Goal: Check status

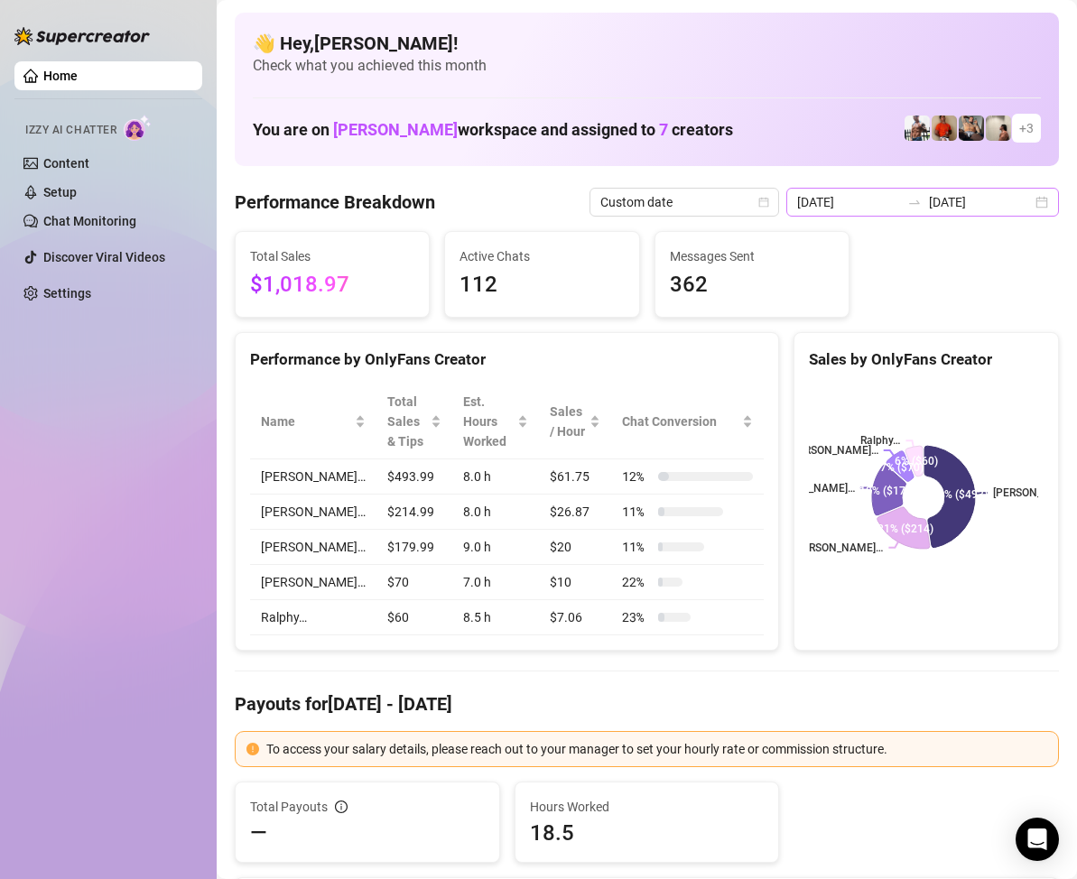
click at [1023, 201] on div "[DATE] [DATE]" at bounding box center [922, 202] width 273 height 29
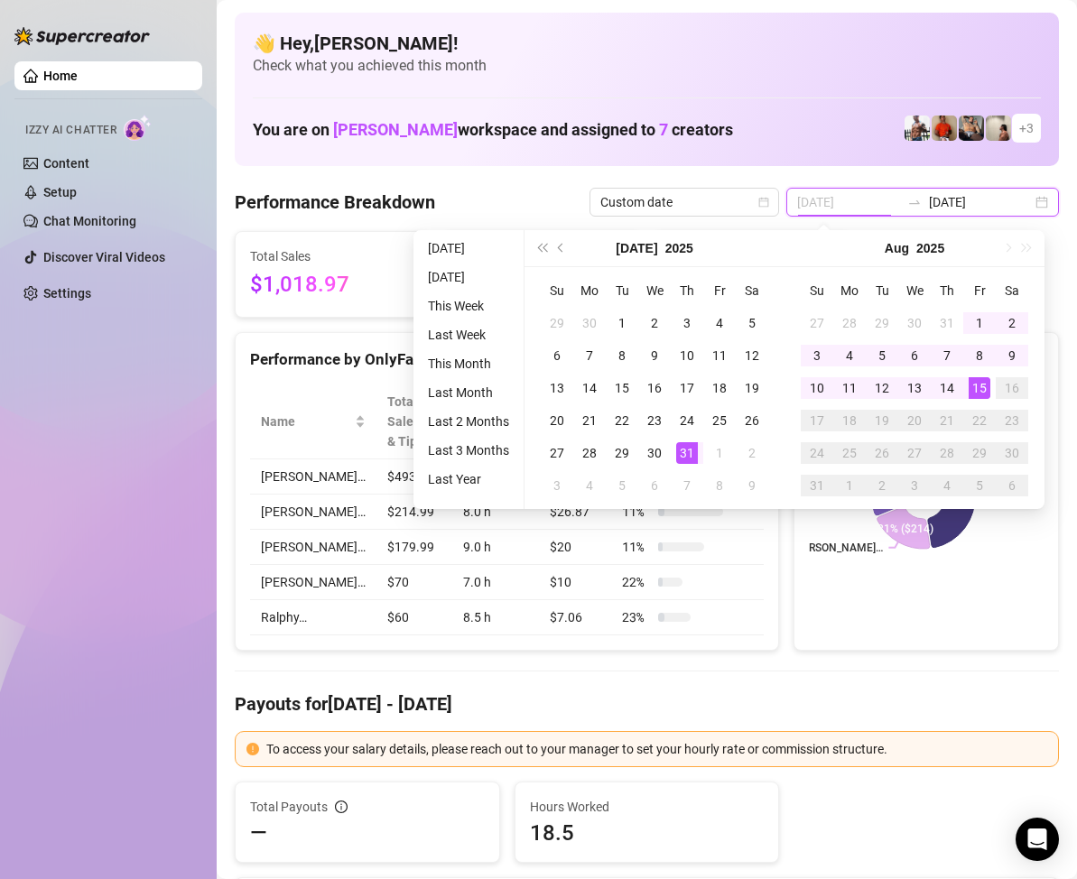
type input "[DATE]"
click at [682, 455] on div "31" at bounding box center [687, 453] width 22 height 22
type input "[DATE]"
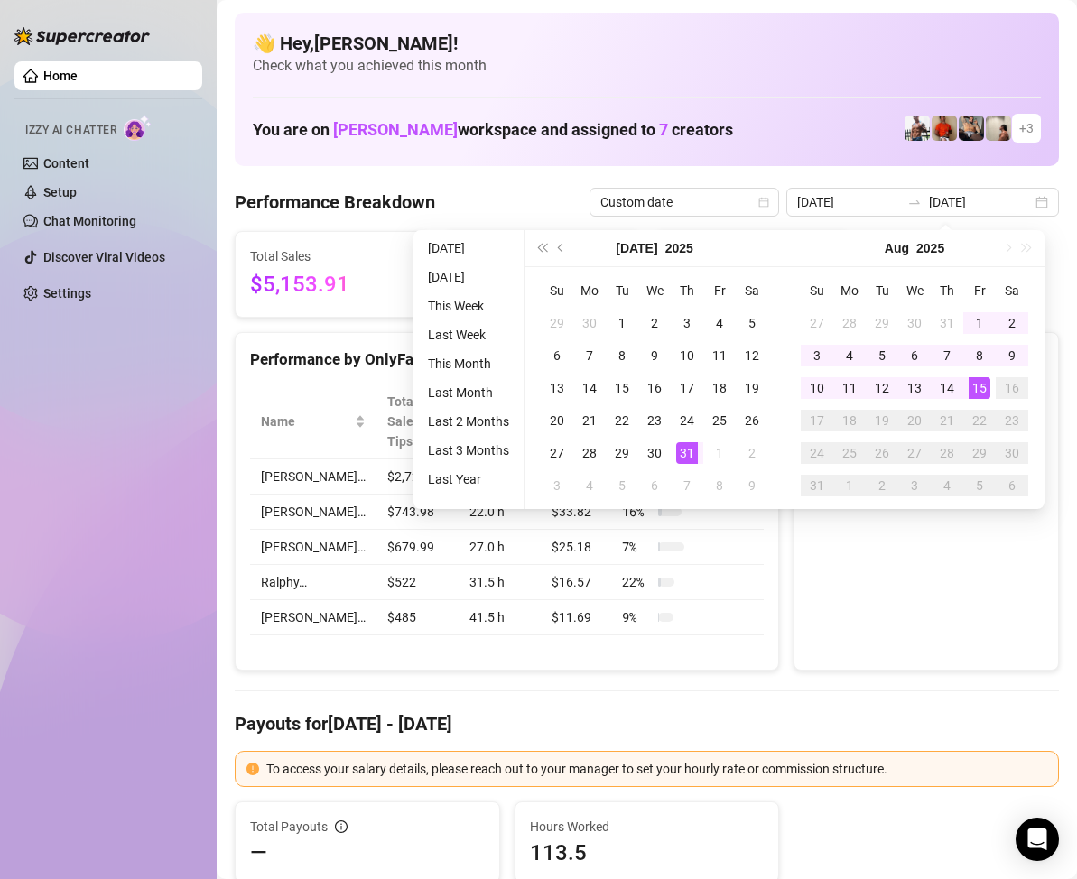
type input "[DATE]"
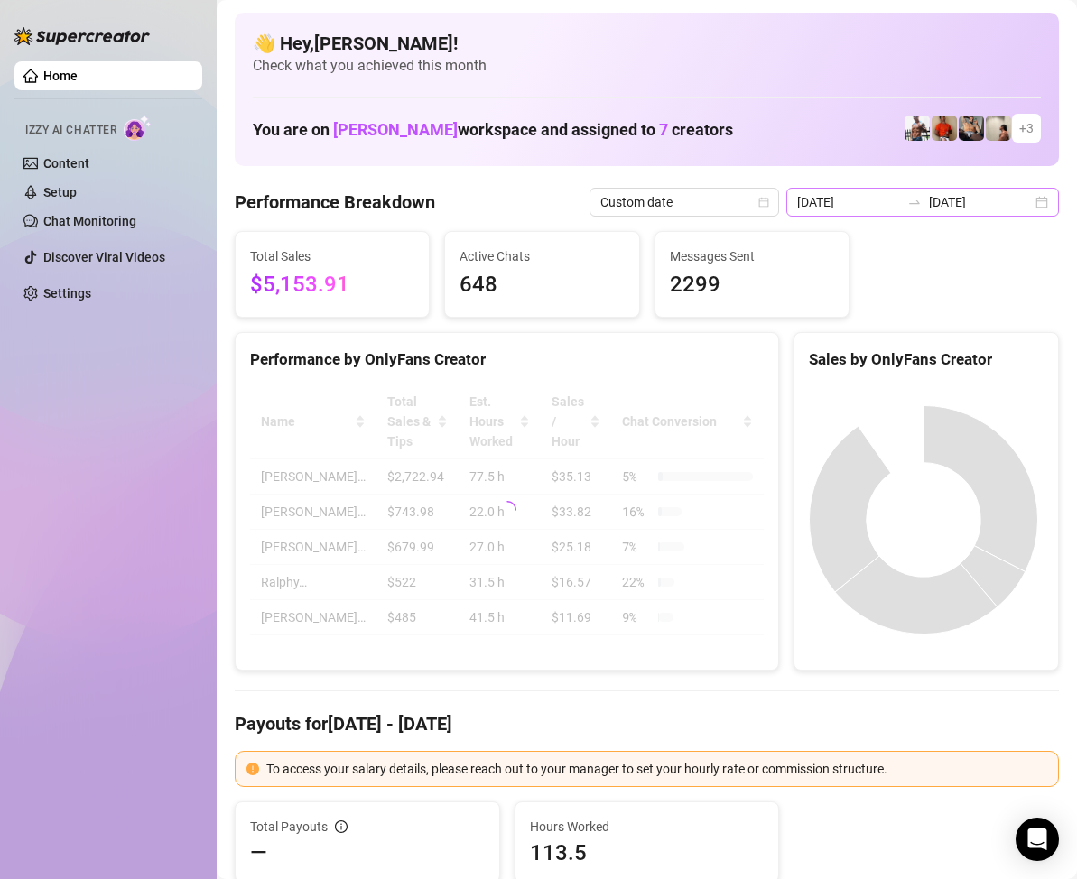
click at [1031, 204] on div "[DATE] [DATE]" at bounding box center [922, 202] width 273 height 29
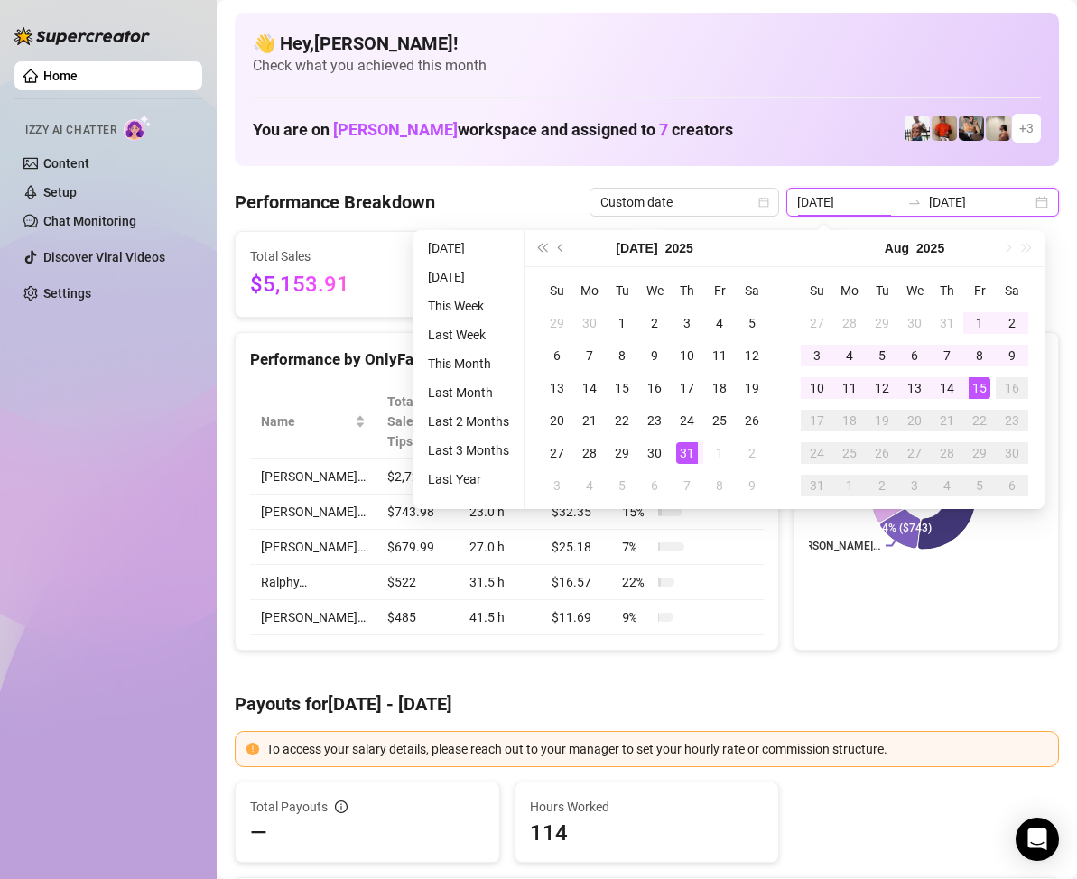
type input "[DATE]"
click at [983, 393] on div "15" at bounding box center [980, 388] width 22 height 22
click at [983, 391] on div "15" at bounding box center [980, 388] width 22 height 22
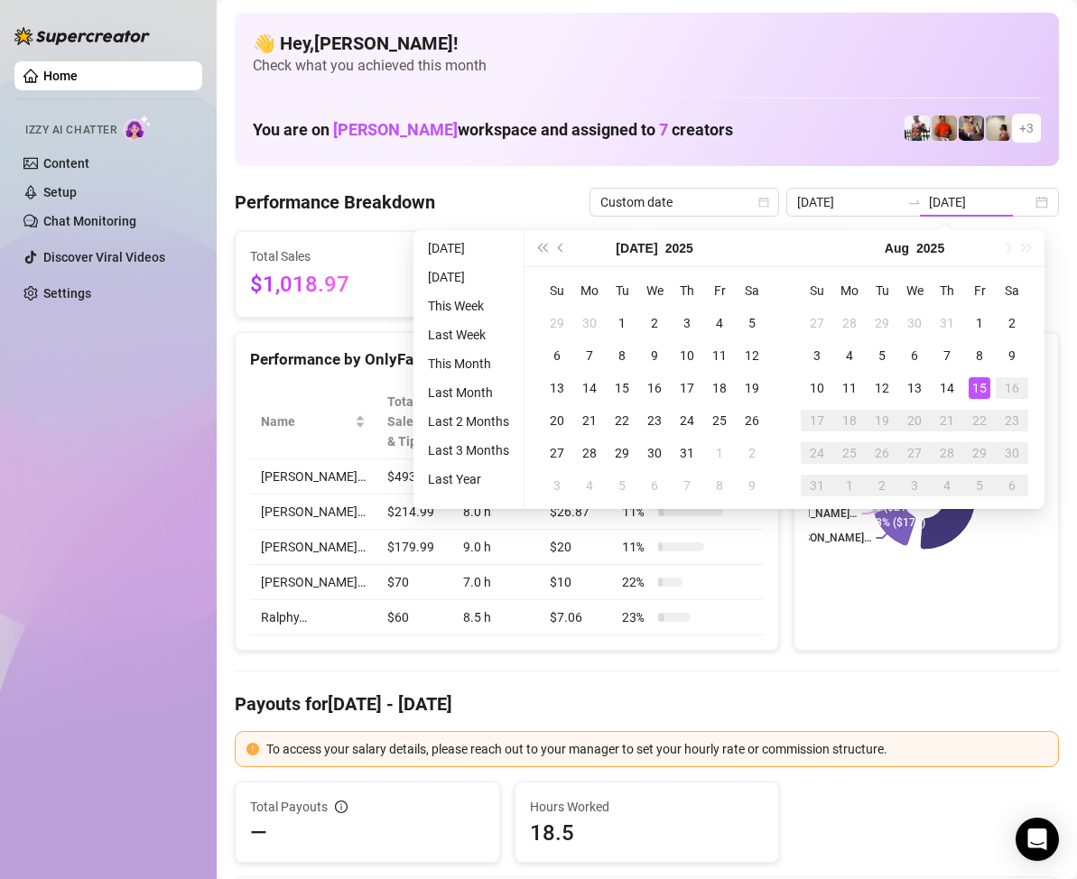
type input "[DATE]"
